Goal: Download file/media

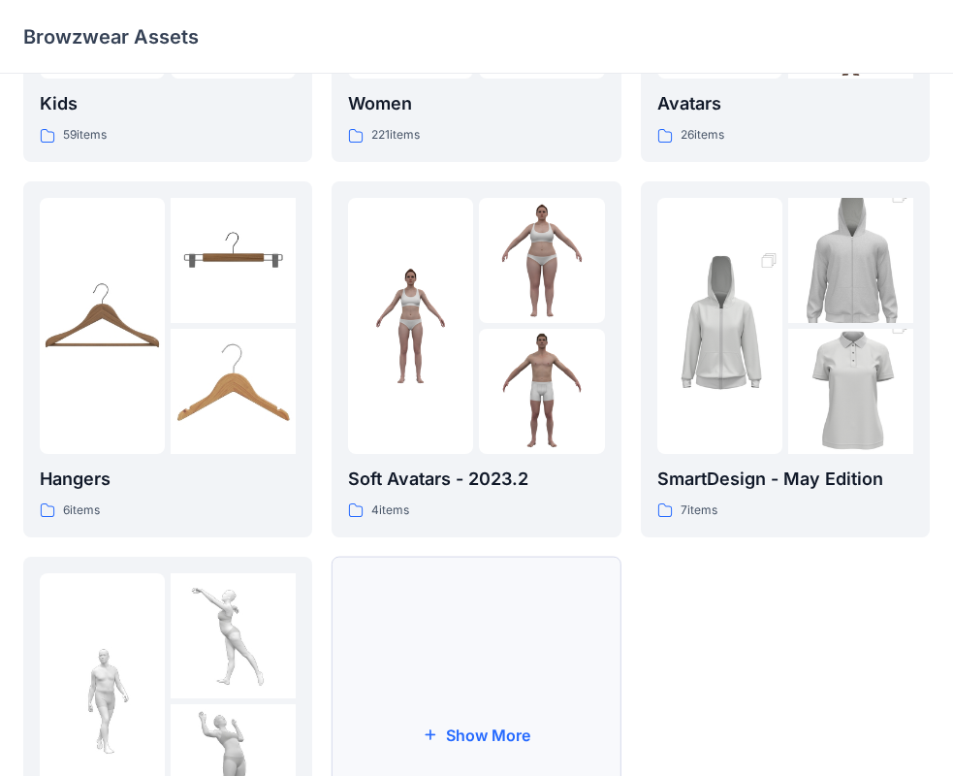
scroll to position [482, 0]
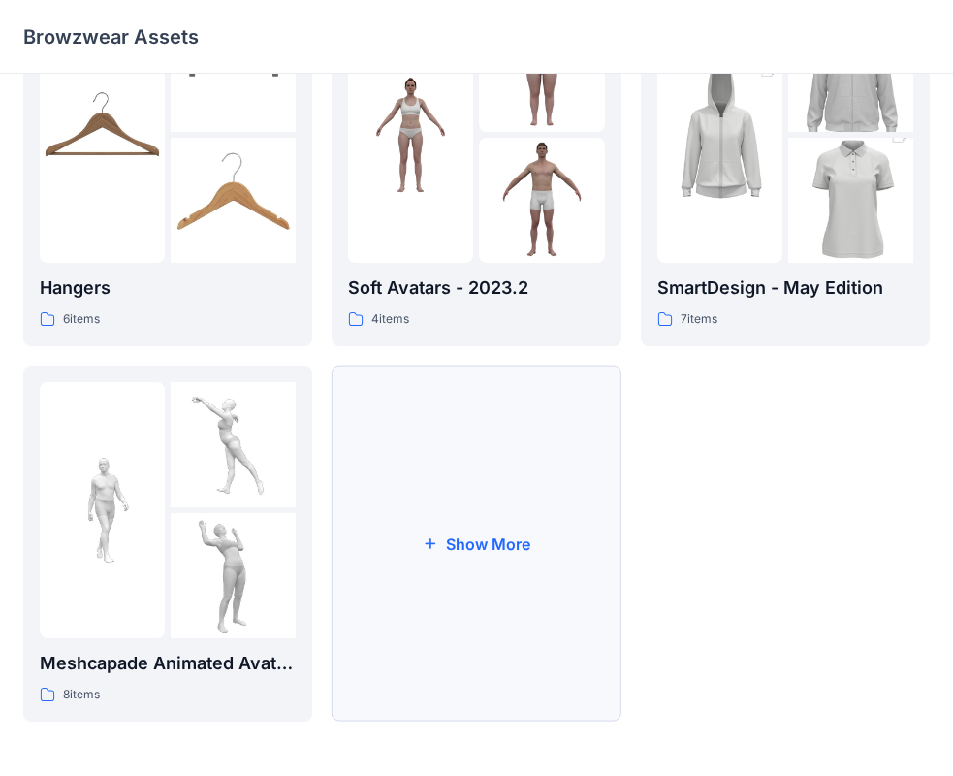
click at [525, 552] on button "Show More" at bounding box center [476, 544] width 289 height 356
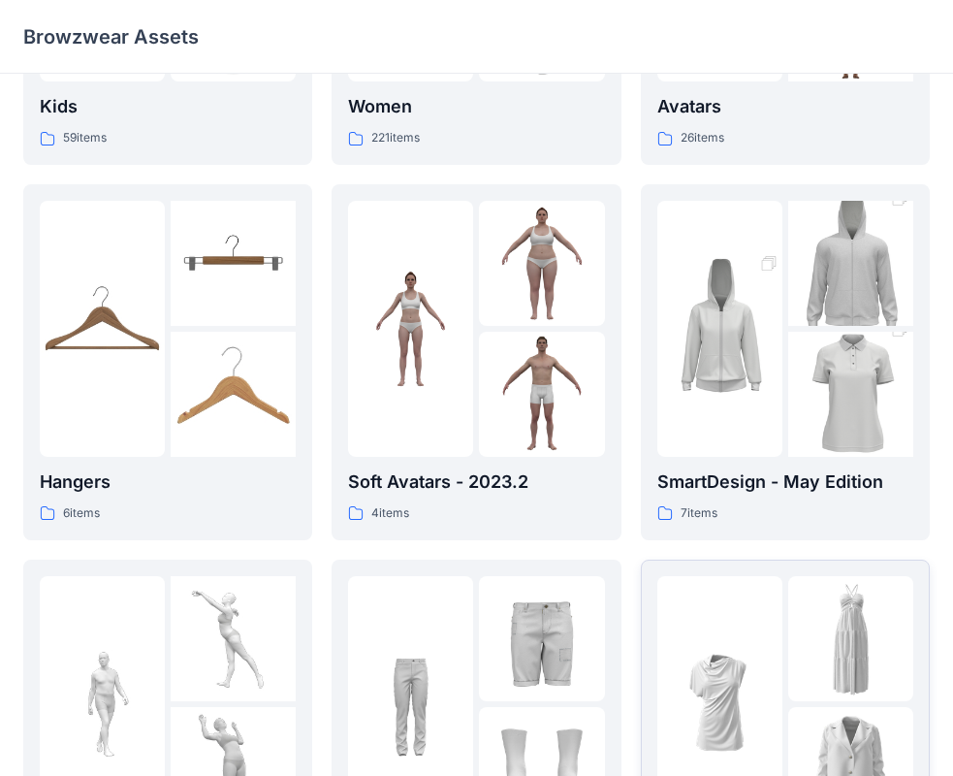
scroll to position [0, 0]
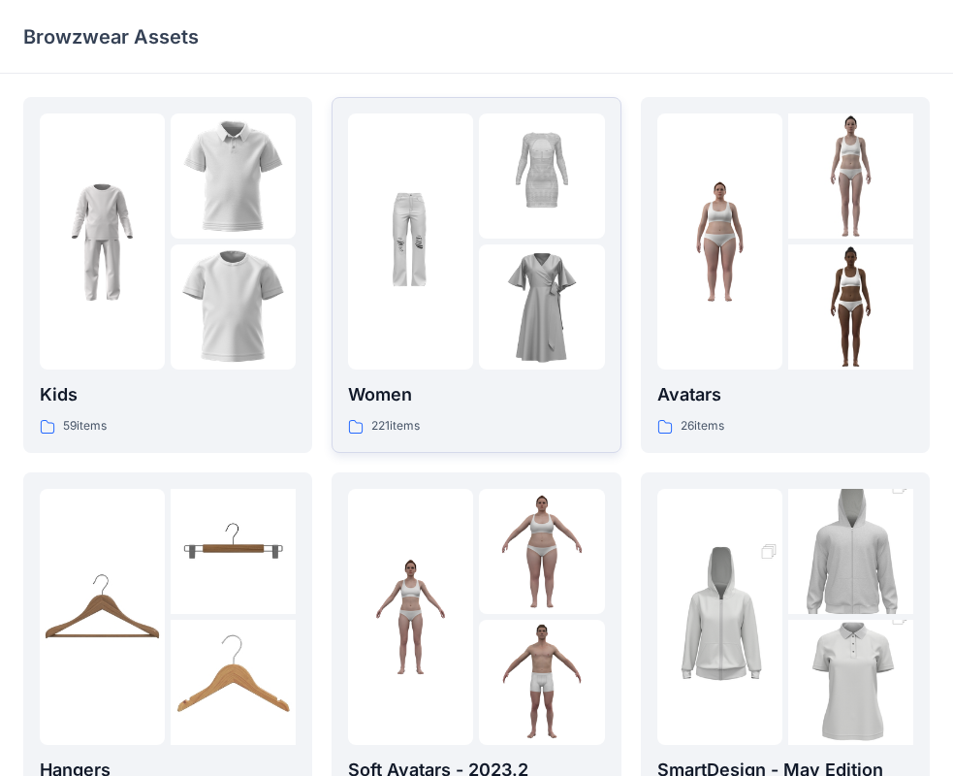
click at [543, 410] on div "Women 221 items" at bounding box center [476, 408] width 256 height 55
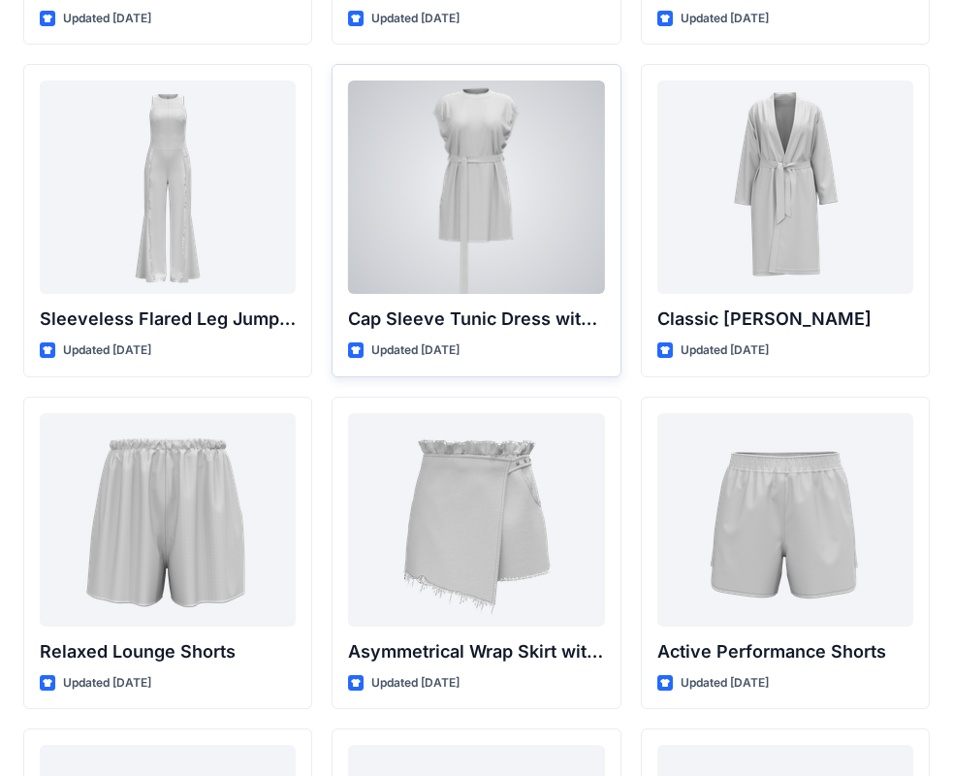
scroll to position [4448, 0]
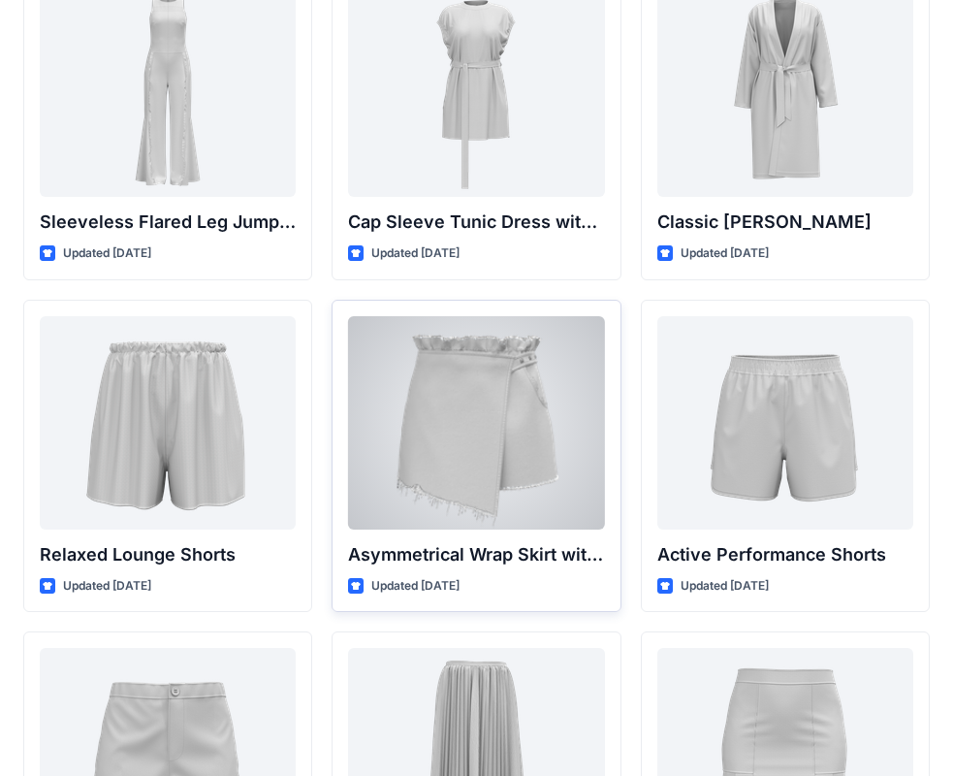
click at [487, 417] on div at bounding box center [476, 422] width 256 height 213
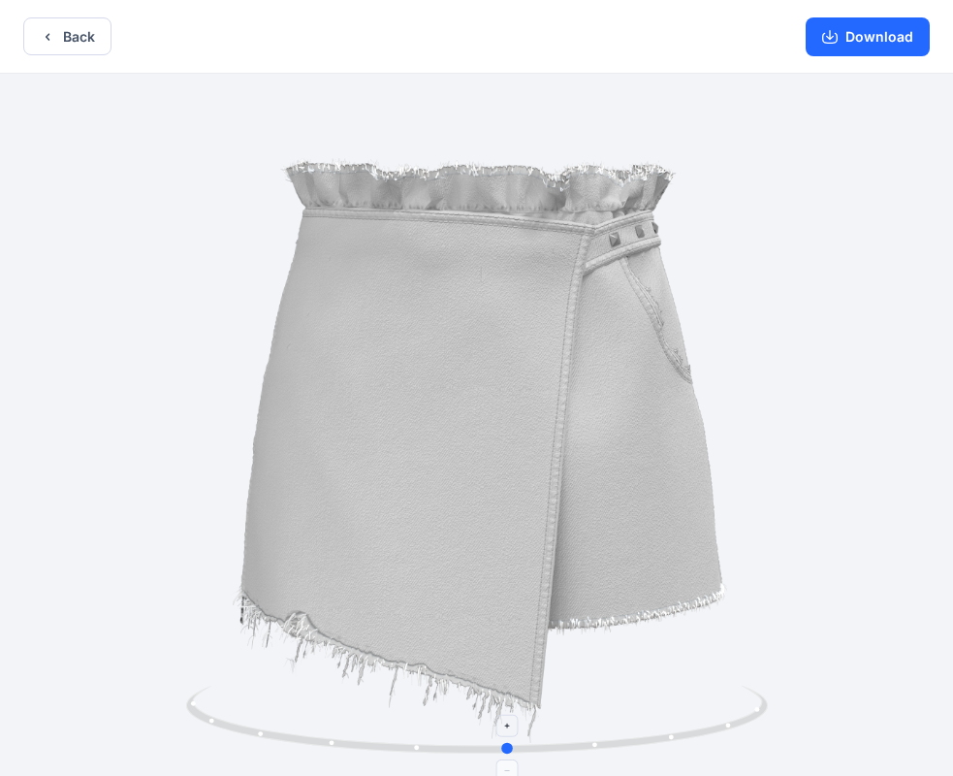
drag, startPoint x: 474, startPoint y: 750, endPoint x: 504, endPoint y: 745, distance: 30.5
click at [504, 745] on circle at bounding box center [508, 749] width 12 height 12
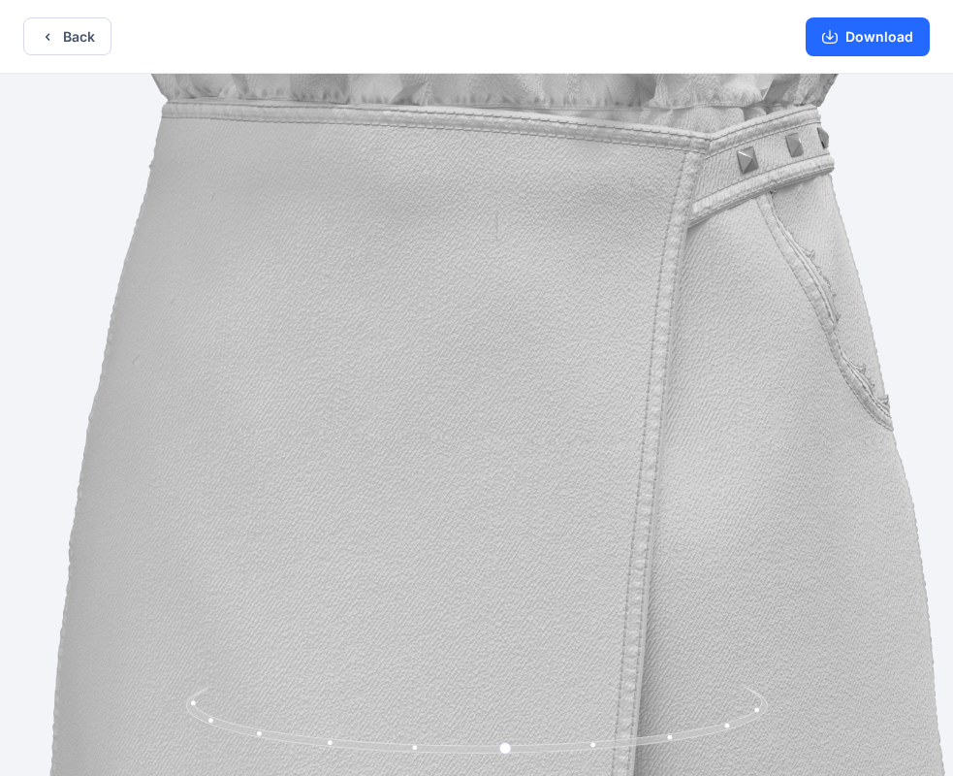
drag, startPoint x: 514, startPoint y: 417, endPoint x: 510, endPoint y: 501, distance: 84.5
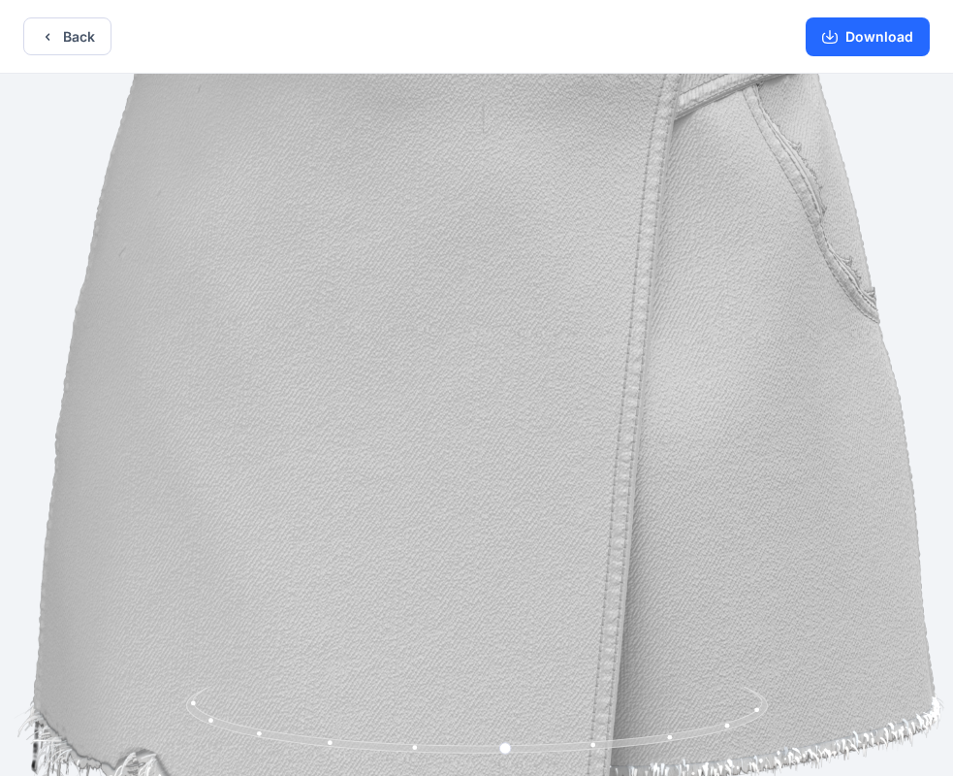
drag, startPoint x: 523, startPoint y: 497, endPoint x: 509, endPoint y: 389, distance: 108.5
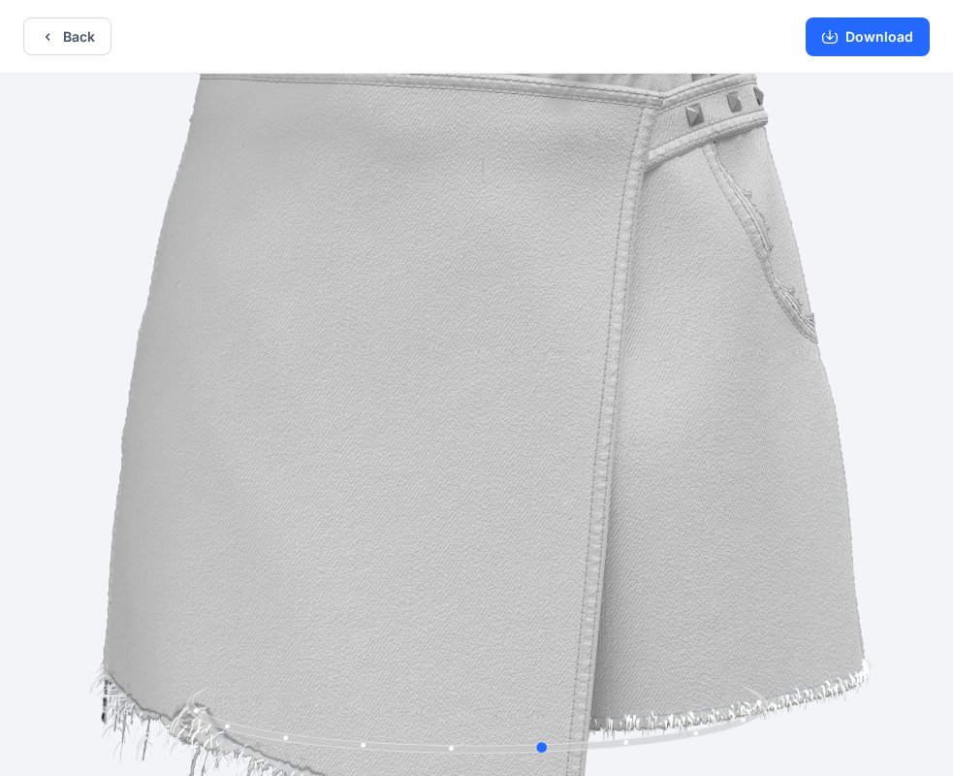
drag, startPoint x: 511, startPoint y: 754, endPoint x: 557, endPoint y: 670, distance: 95.0
click at [557, 670] on div at bounding box center [476, 427] width 953 height 706
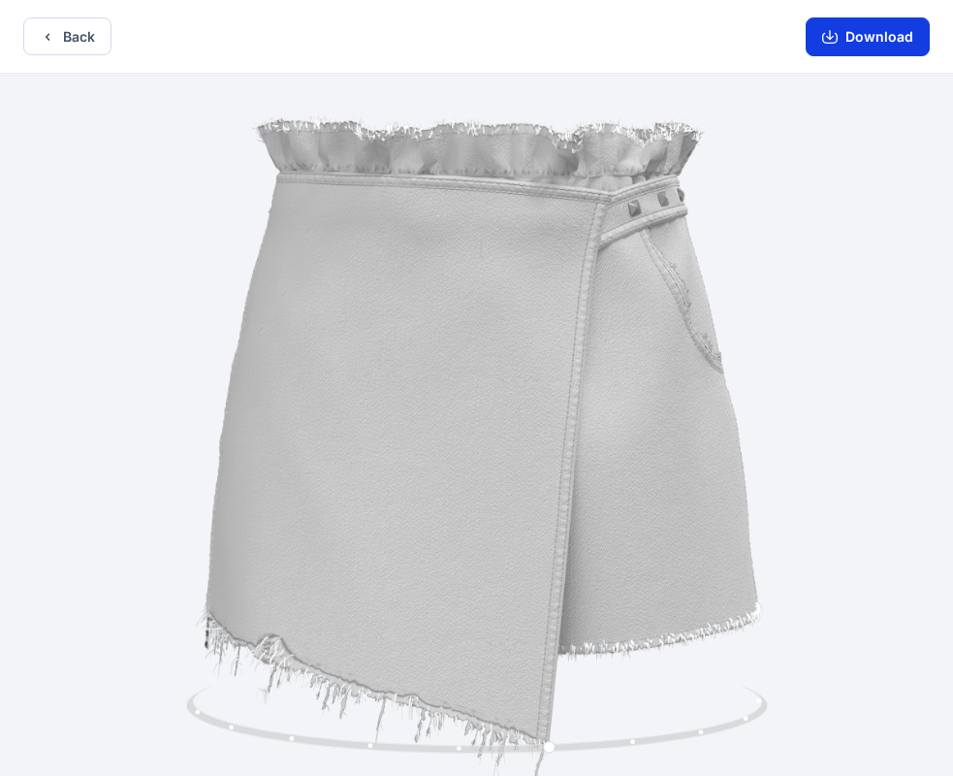
click at [874, 37] on button "Download" at bounding box center [868, 36] width 124 height 39
click at [83, 31] on button "Back" at bounding box center [67, 36] width 88 height 38
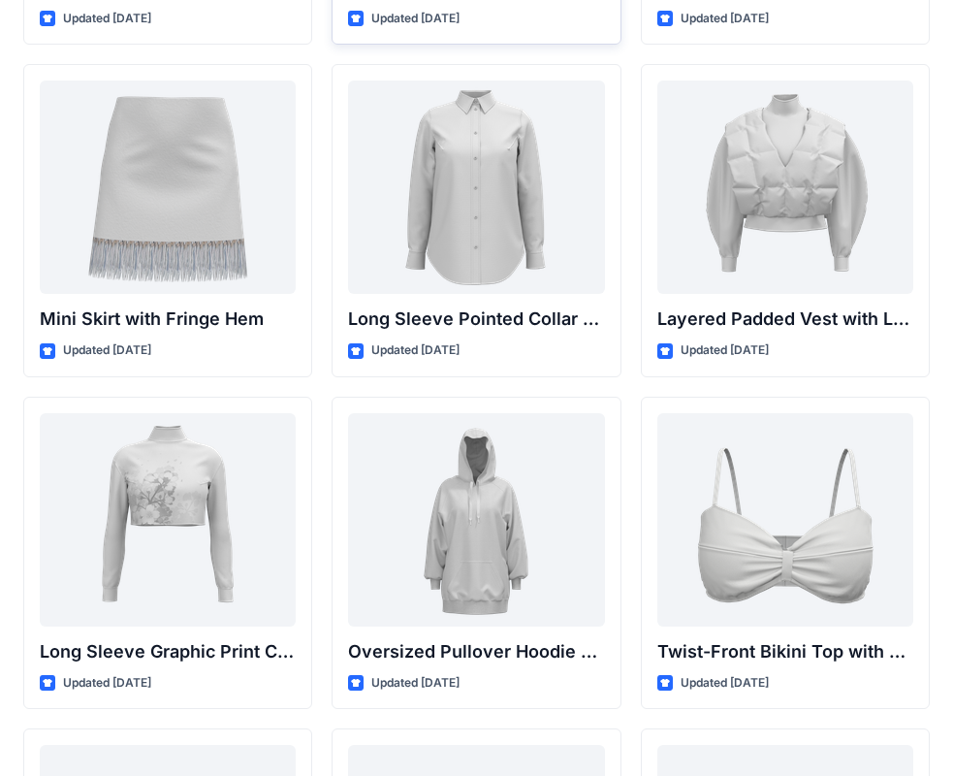
scroll to position [5971, 0]
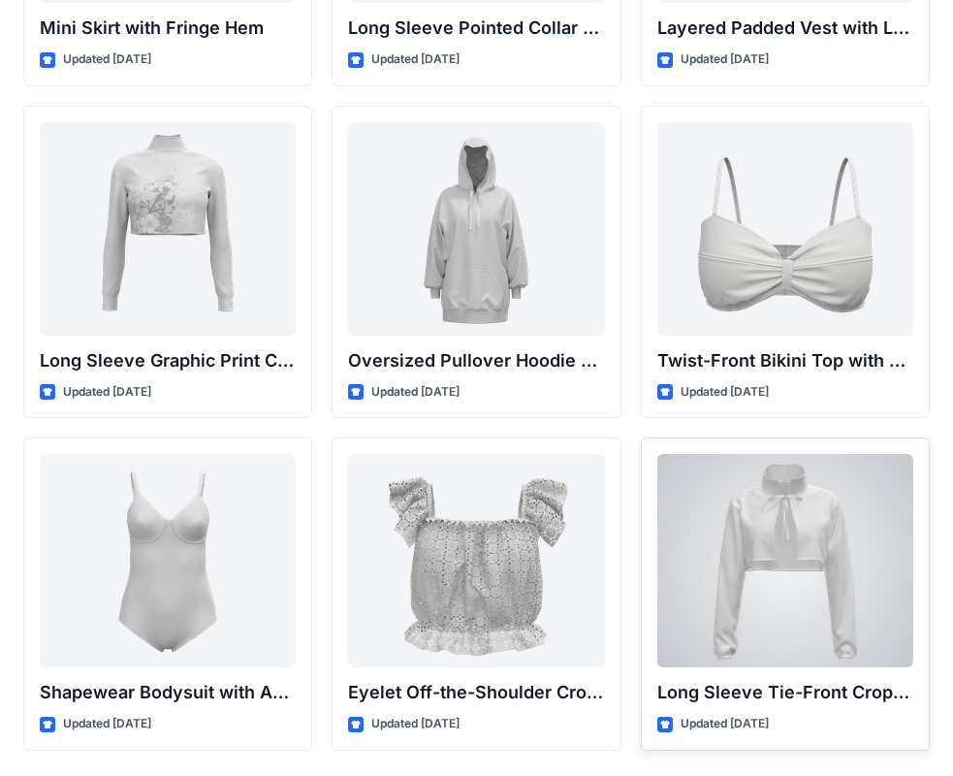
click at [839, 529] on div at bounding box center [786, 560] width 256 height 213
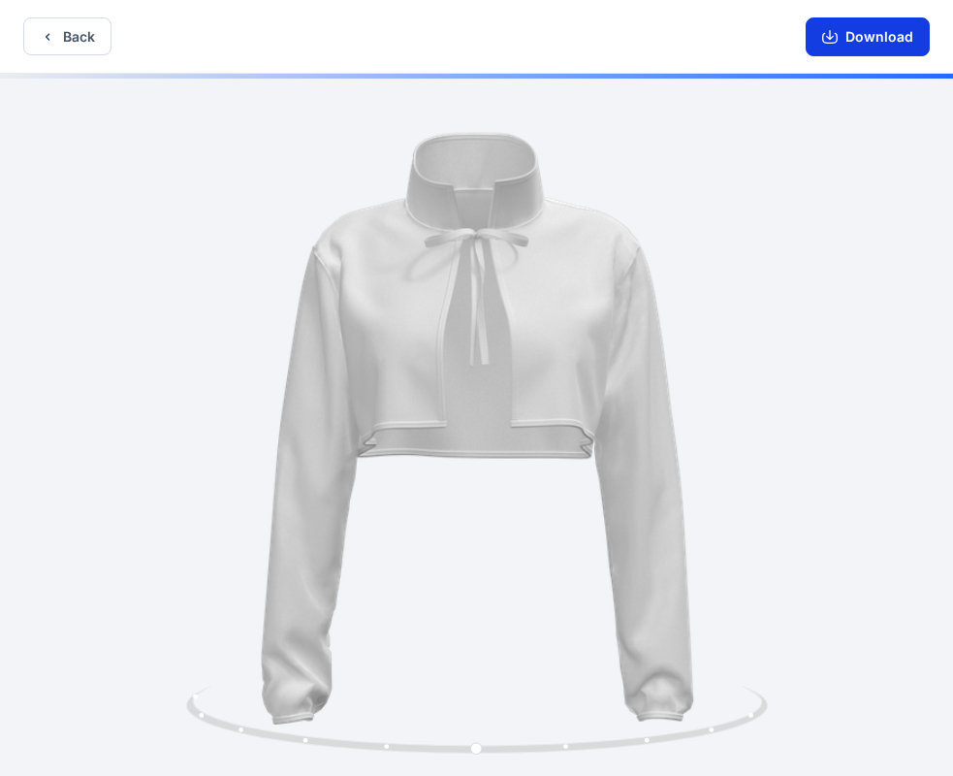
click at [871, 36] on button "Download" at bounding box center [868, 36] width 124 height 39
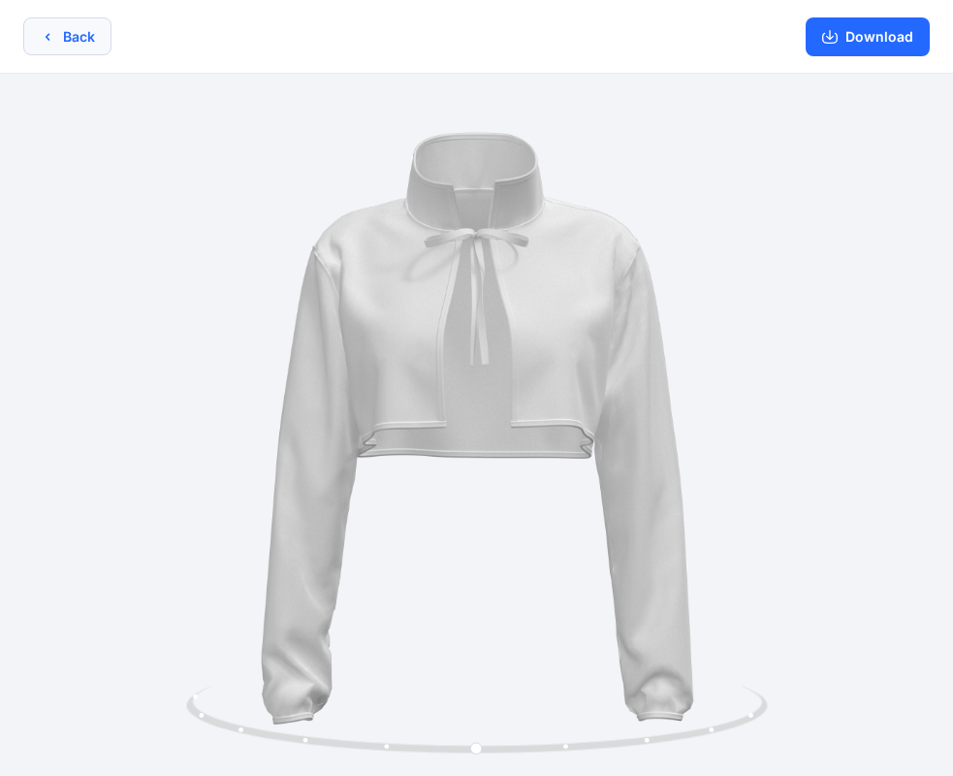
click at [77, 40] on button "Back" at bounding box center [67, 36] width 88 height 38
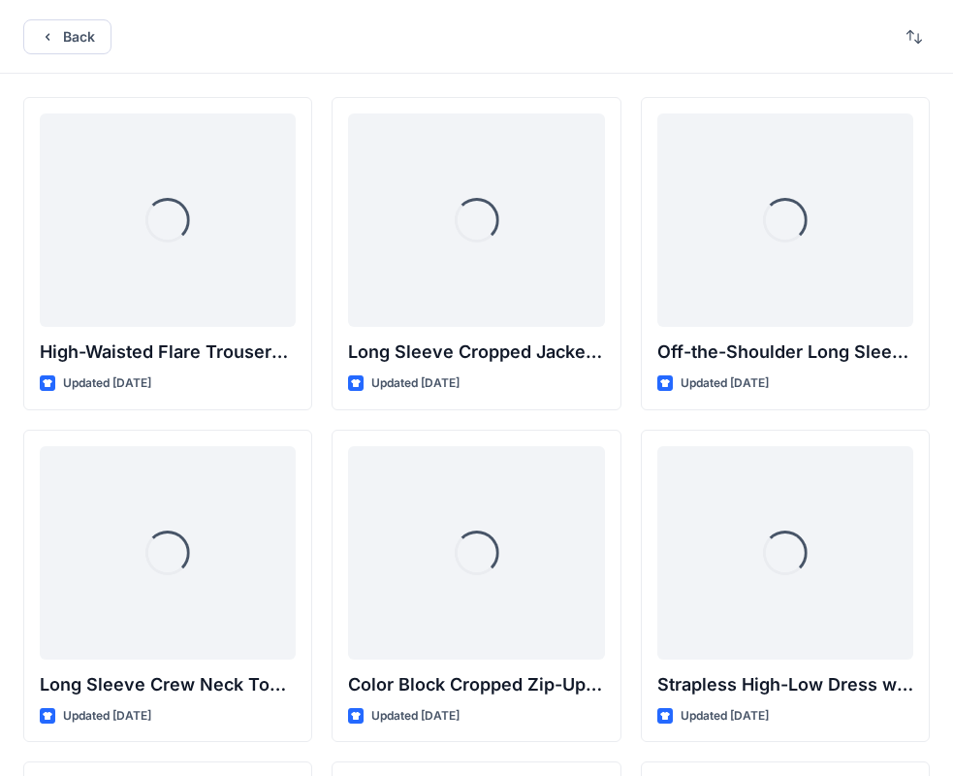
scroll to position [5971, 0]
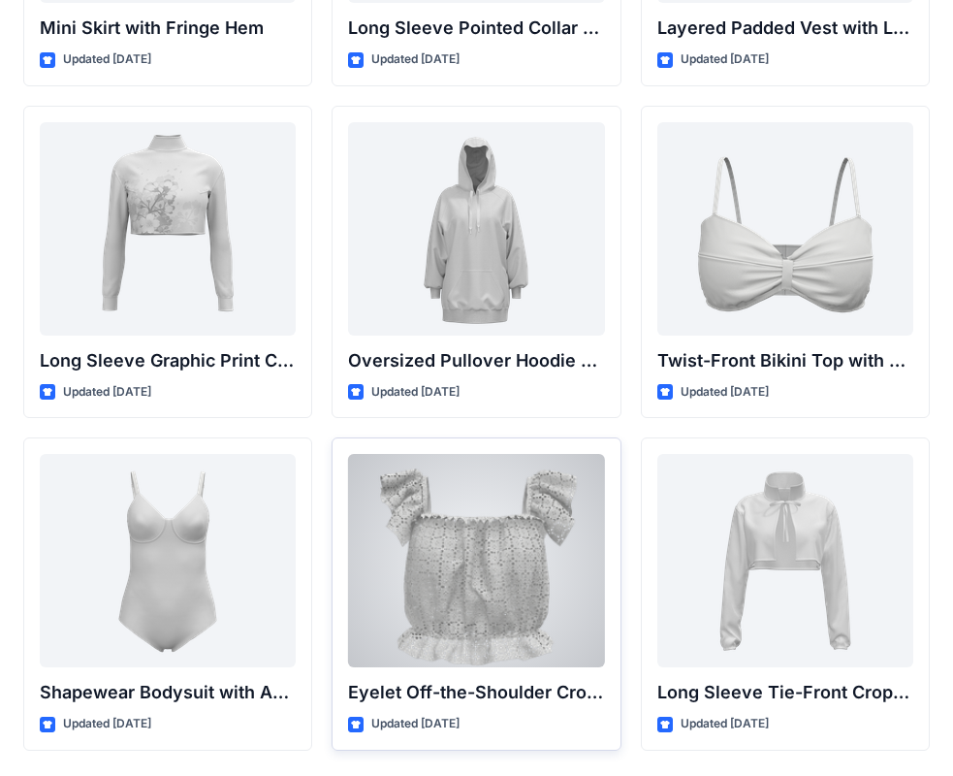
click at [496, 556] on div at bounding box center [476, 560] width 256 height 213
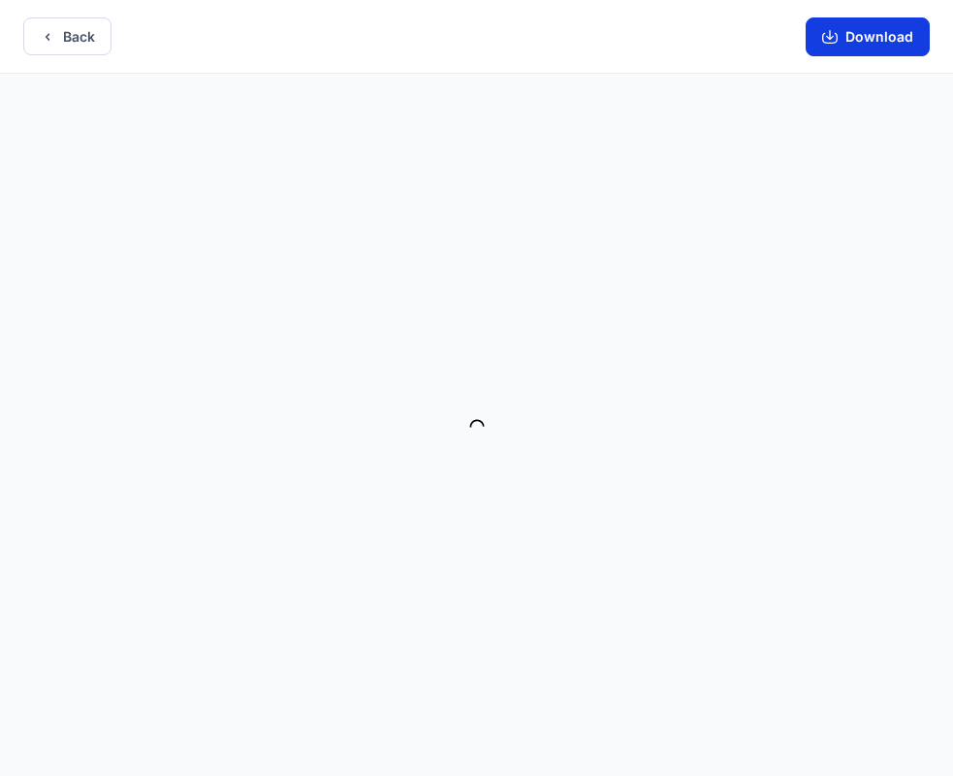
click at [883, 47] on button "Download" at bounding box center [868, 36] width 124 height 39
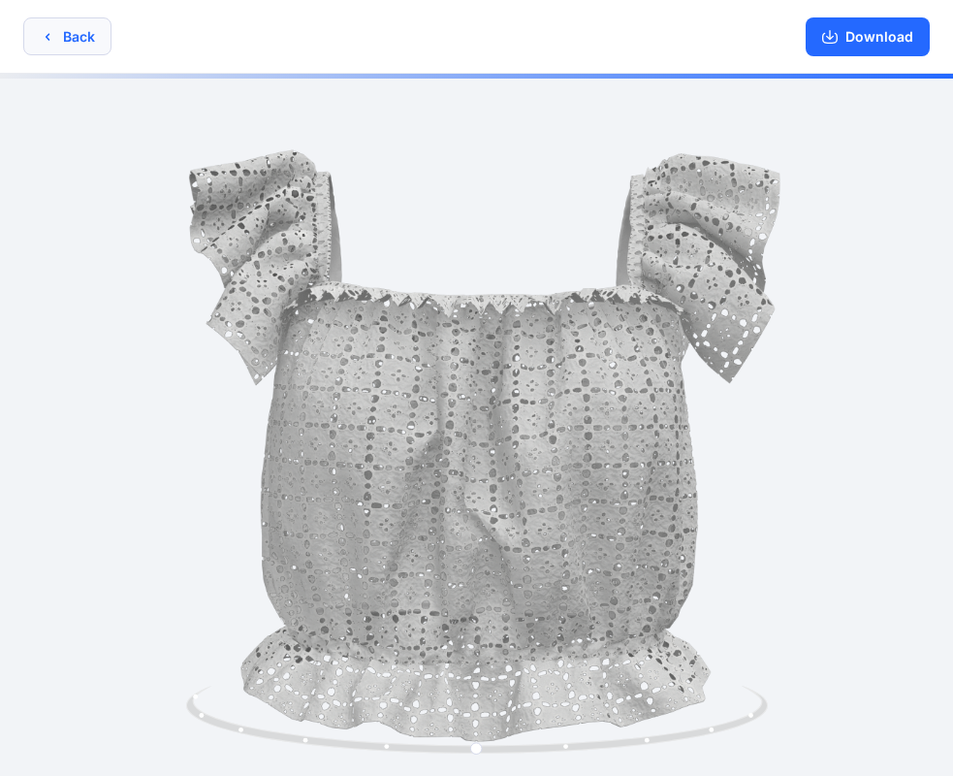
click at [64, 43] on button "Back" at bounding box center [67, 36] width 88 height 38
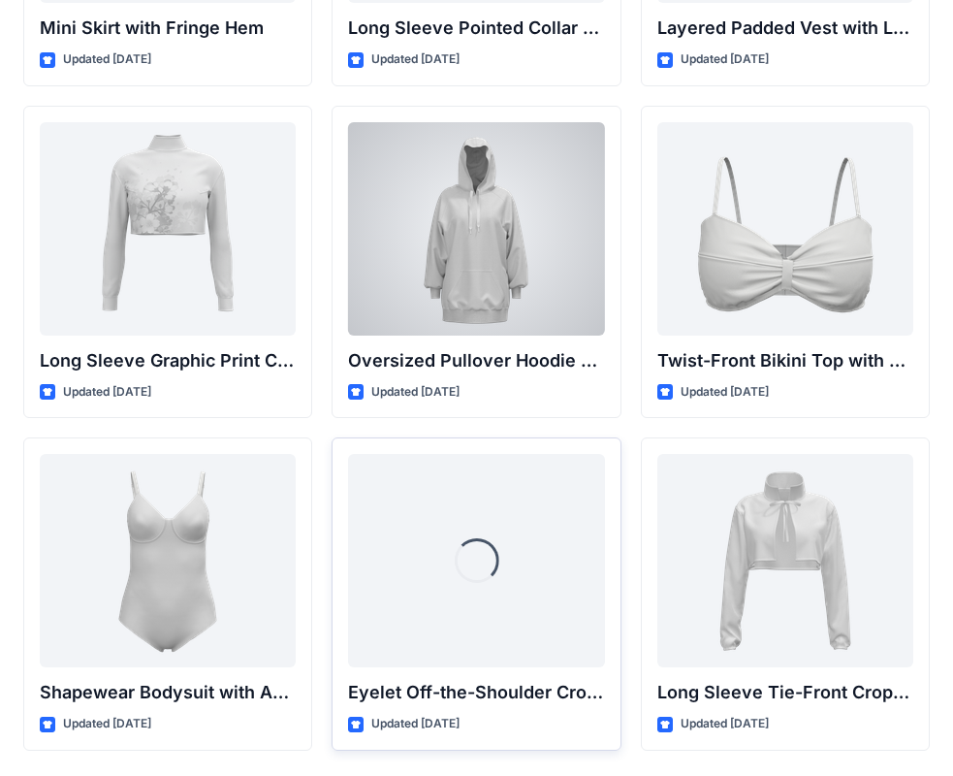
scroll to position [6039, 0]
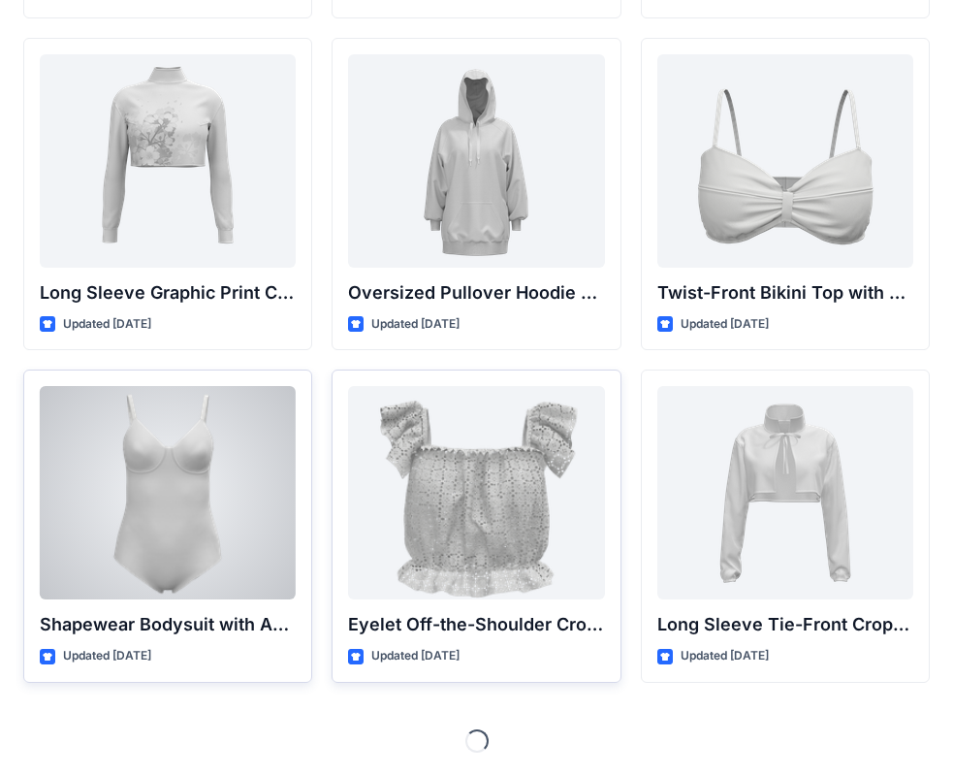
click at [220, 481] on div at bounding box center [168, 492] width 256 height 213
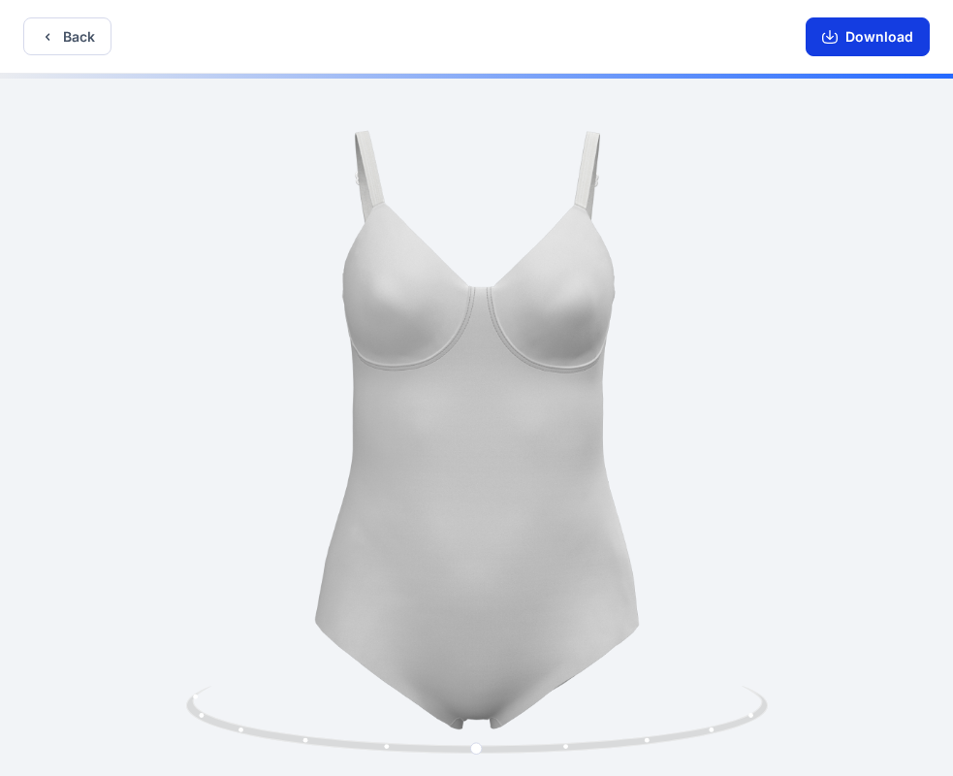
click at [894, 42] on button "Download" at bounding box center [868, 36] width 124 height 39
click at [75, 35] on button "Back" at bounding box center [67, 36] width 88 height 38
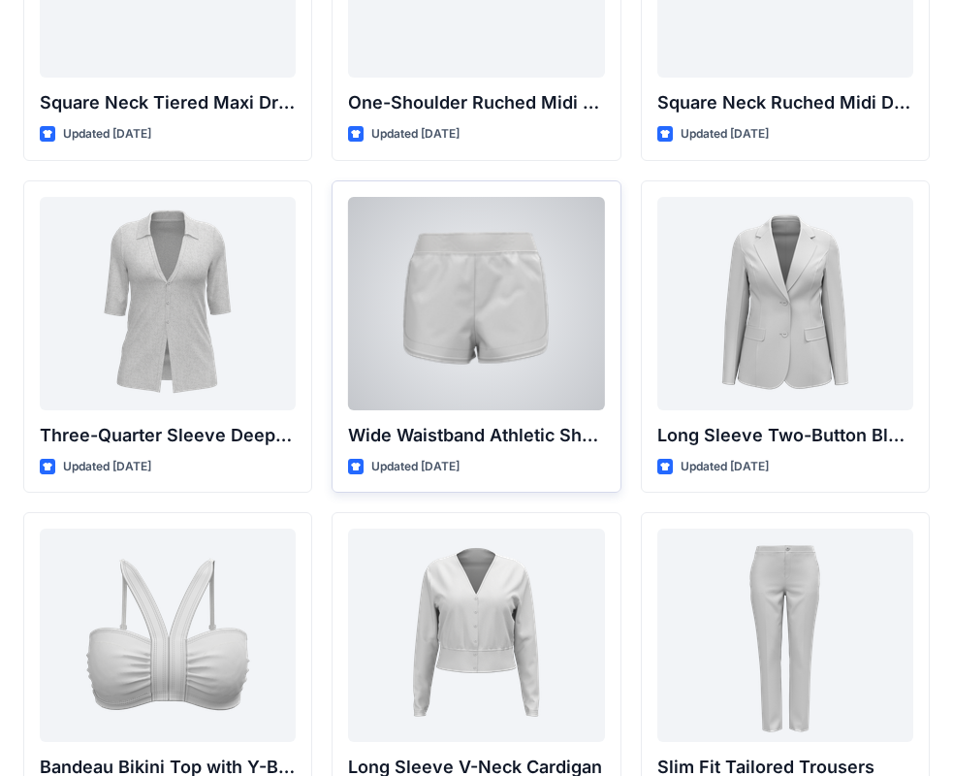
scroll to position [1481, 0]
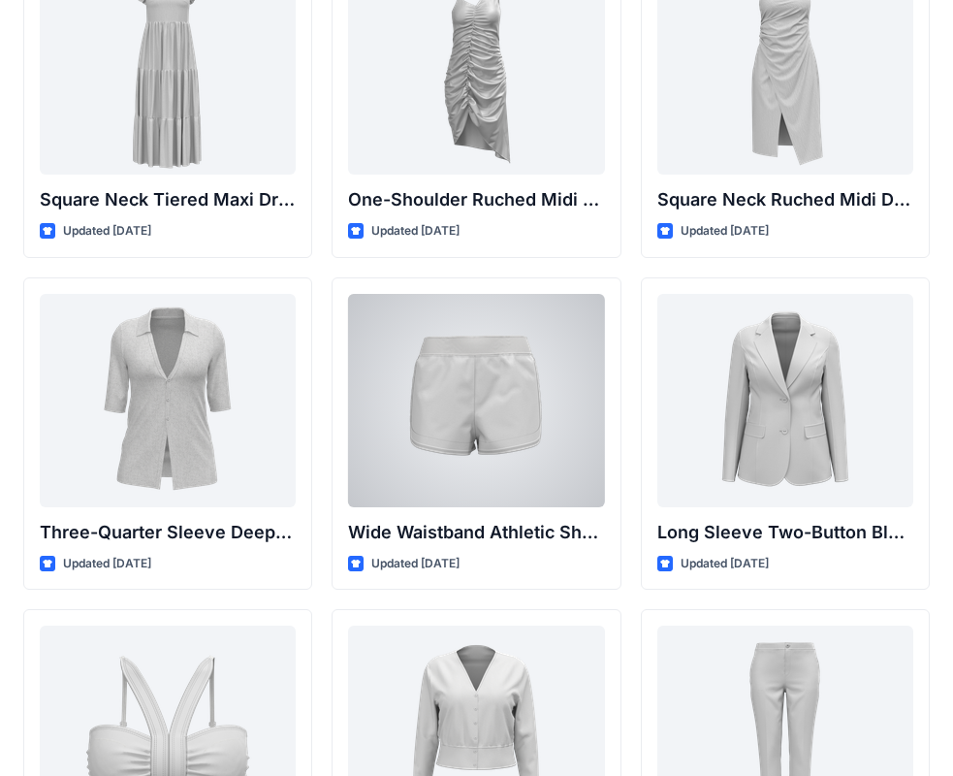
click at [261, 411] on div at bounding box center [168, 400] width 256 height 213
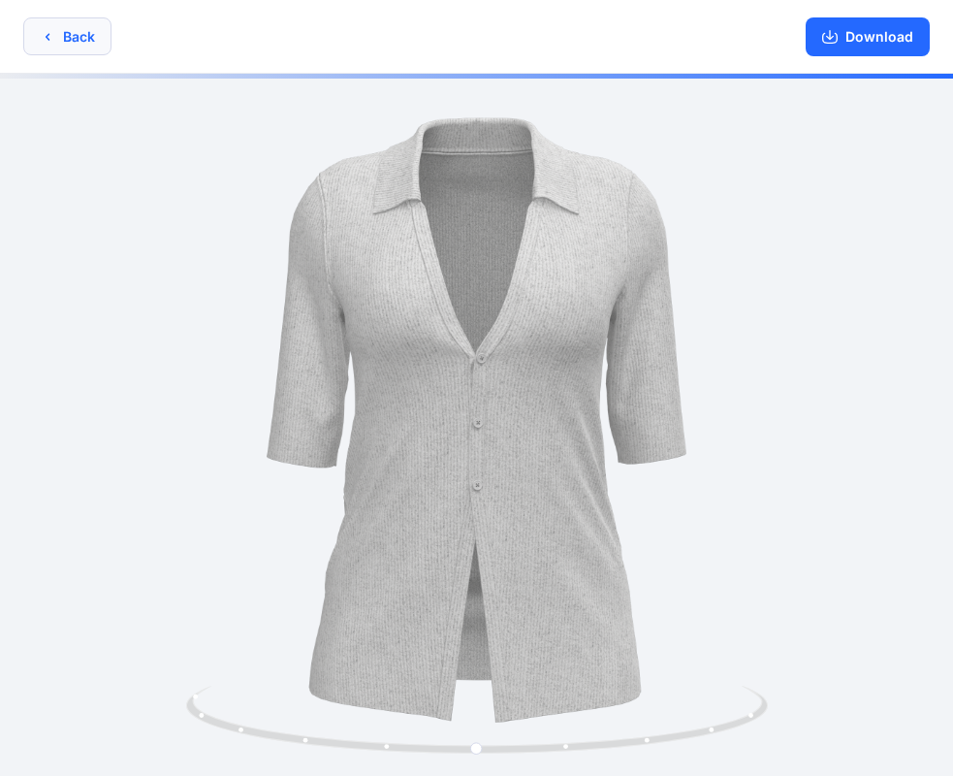
click at [61, 25] on button "Back" at bounding box center [67, 36] width 88 height 38
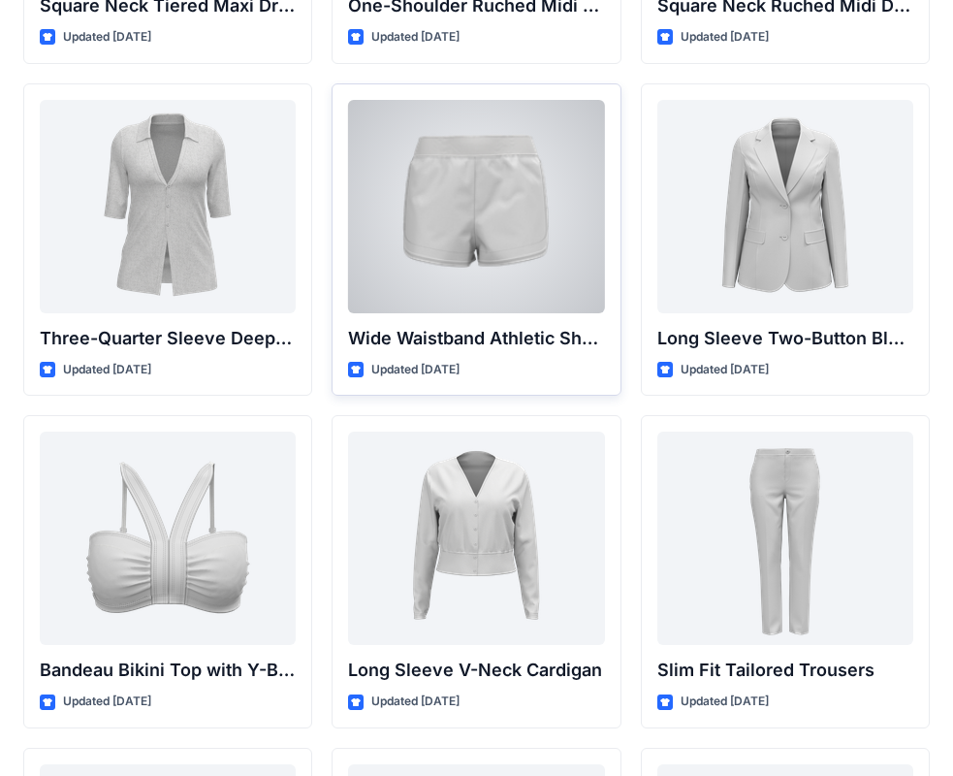
scroll to position [1869, 0]
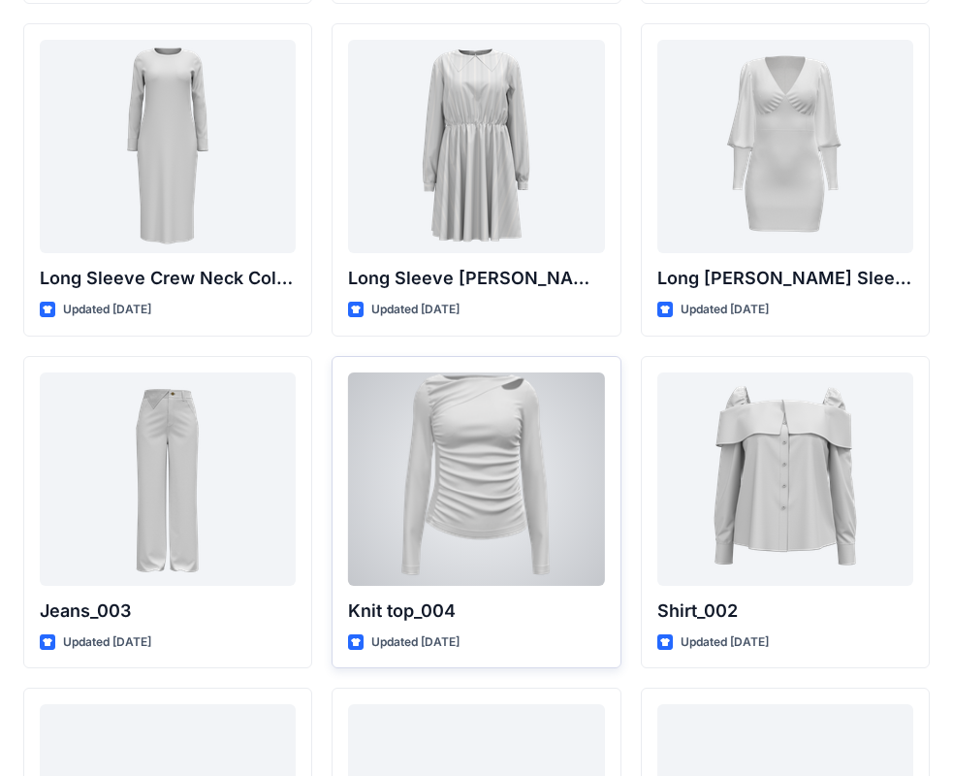
scroll to position [7949, 0]
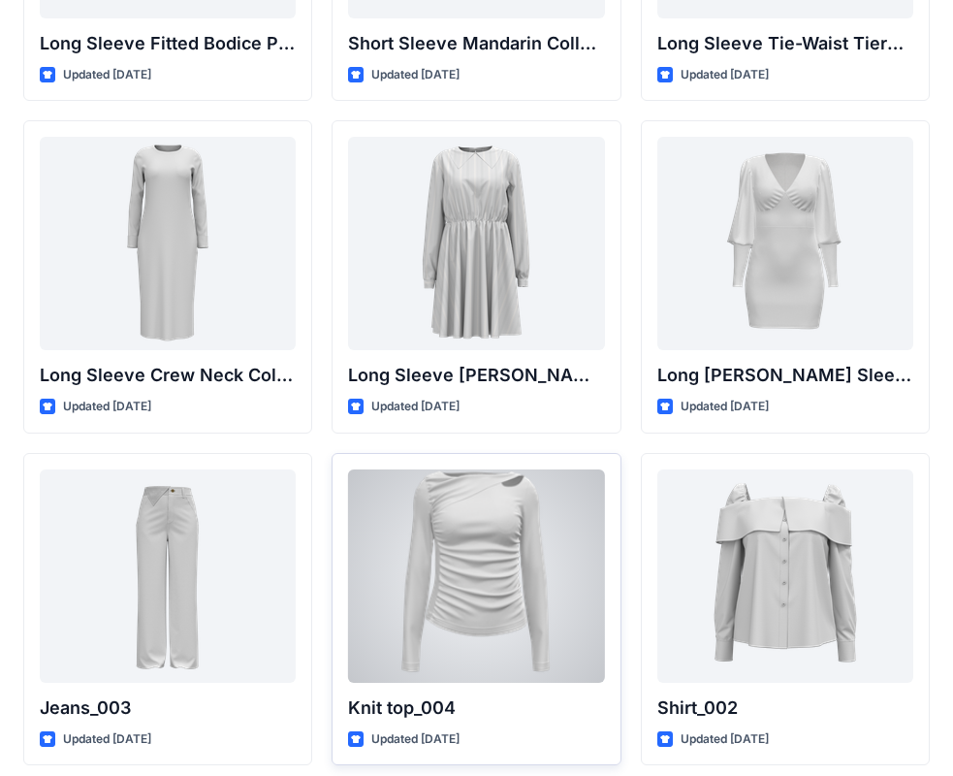
click at [564, 510] on div at bounding box center [476, 575] width 256 height 213
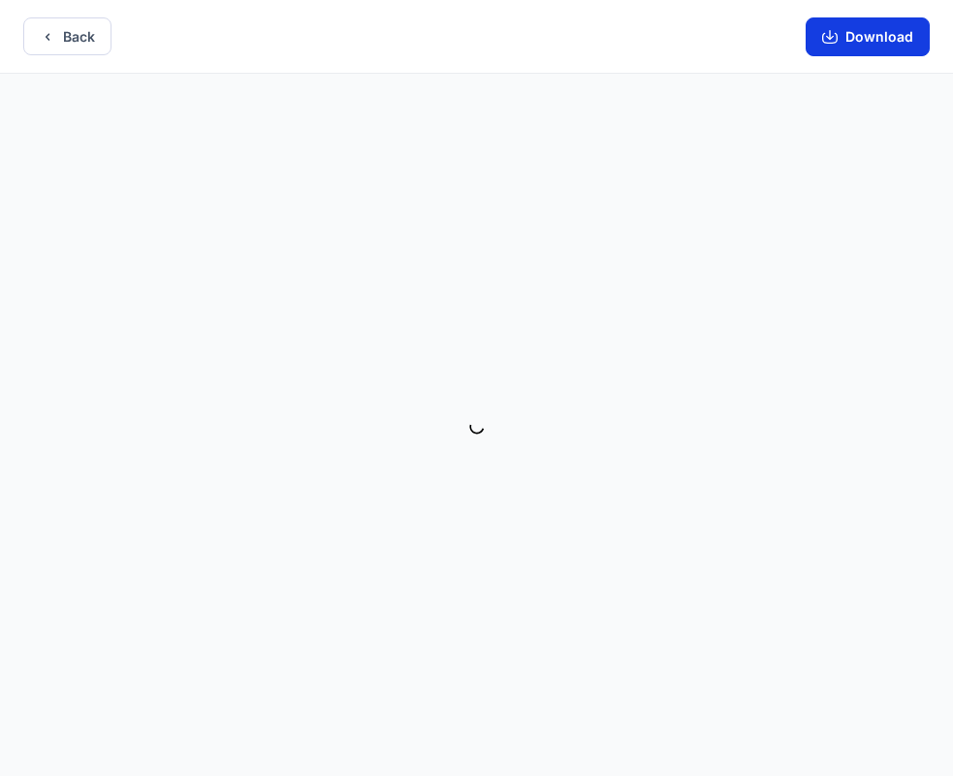
click at [884, 24] on button "Download" at bounding box center [868, 36] width 124 height 39
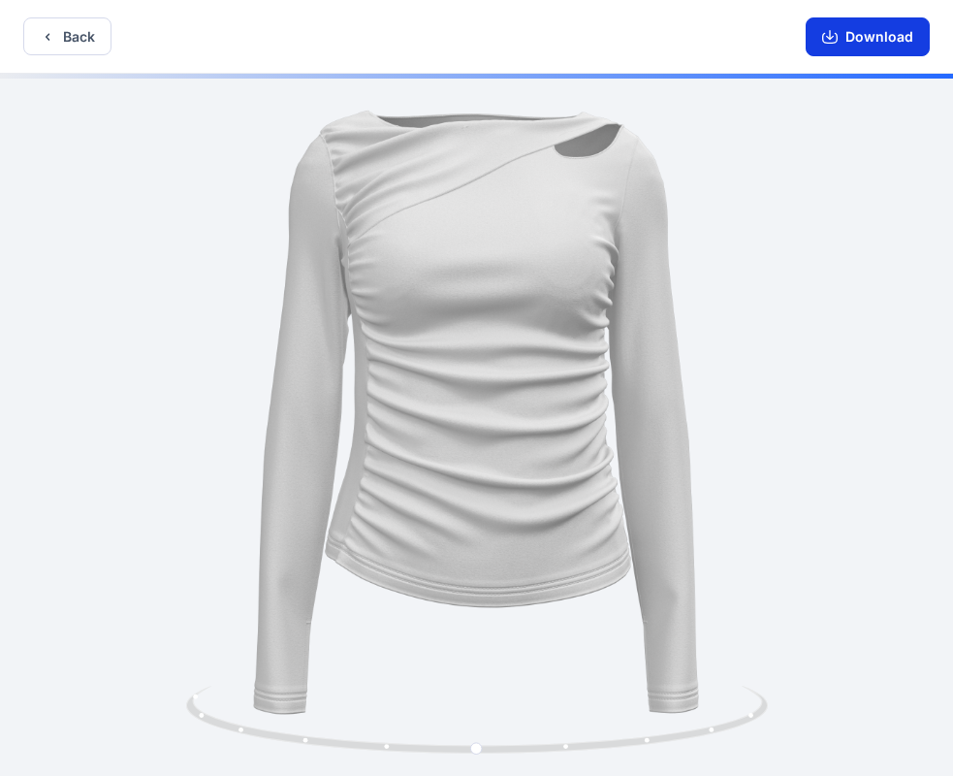
click at [872, 36] on button "Download" at bounding box center [868, 36] width 124 height 39
click at [78, 21] on button "Back" at bounding box center [67, 36] width 88 height 38
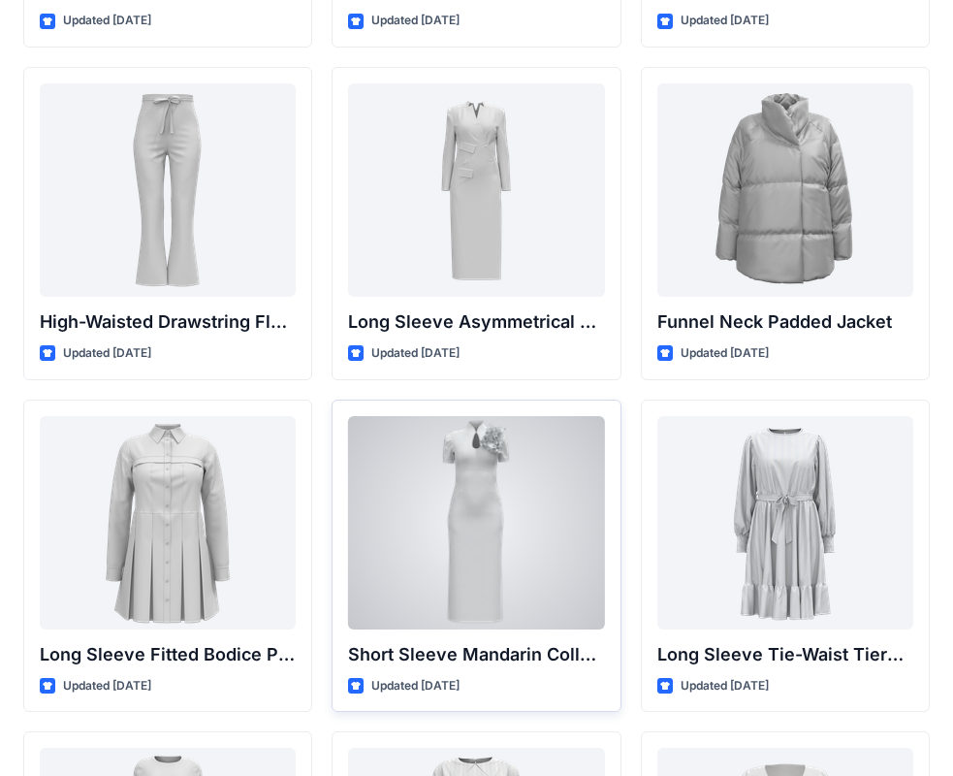
scroll to position [6950, 0]
